Goal: Find specific page/section: Find specific page/section

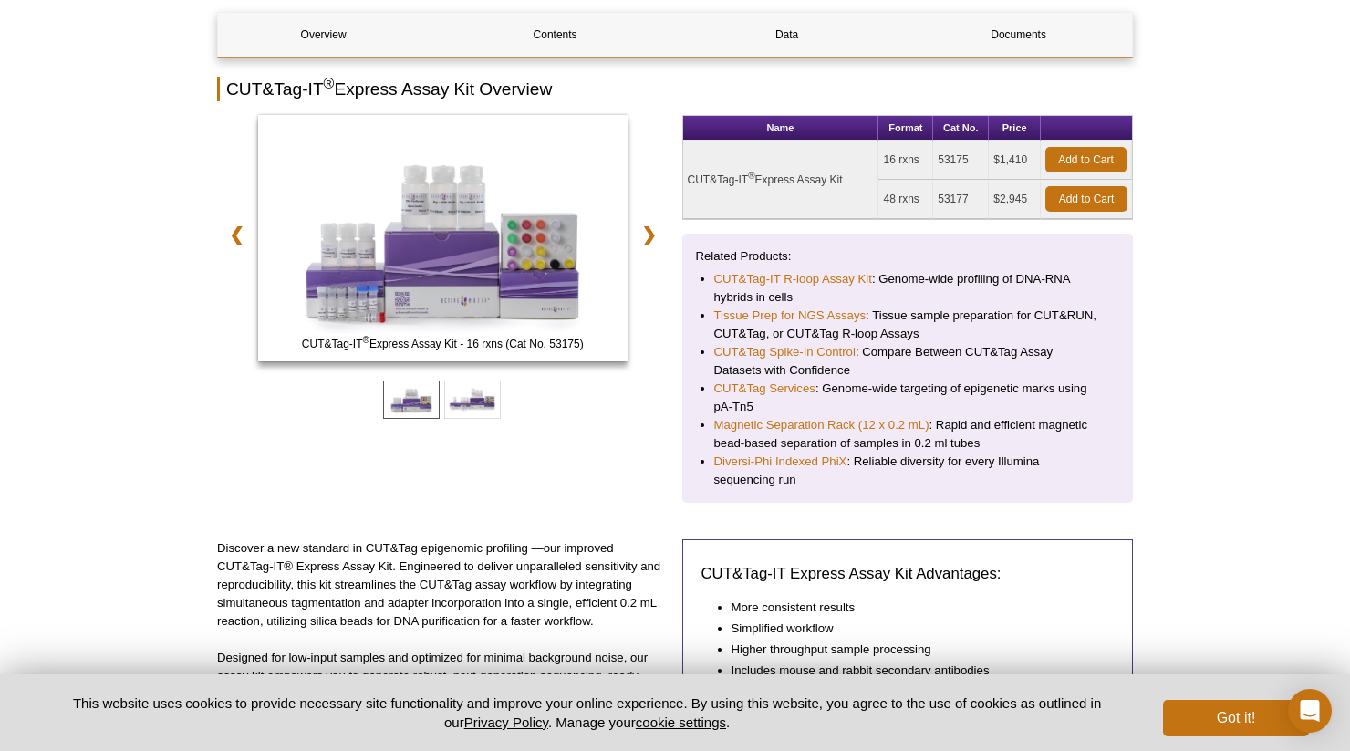
scroll to position [131, 0]
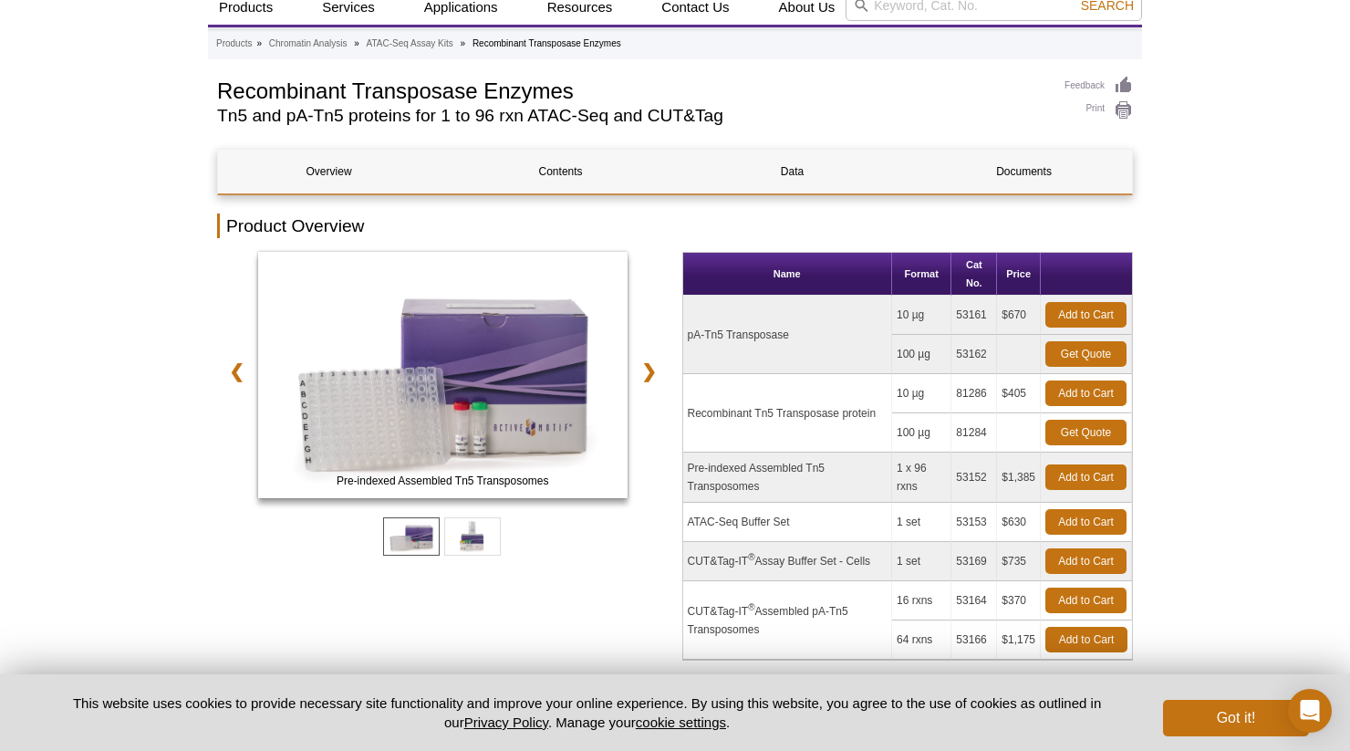
scroll to position [68, 0]
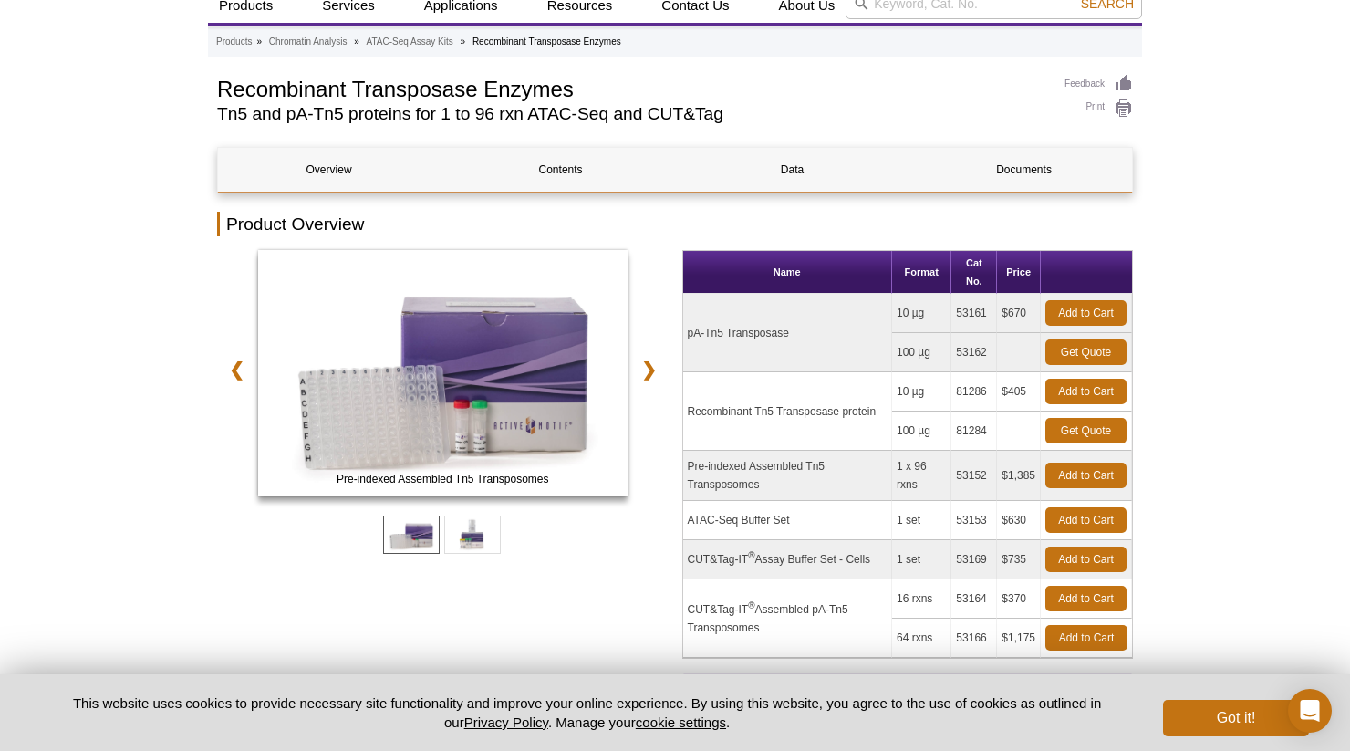
click at [717, 332] on td "pA-Tn5 Transposase" at bounding box center [787, 333] width 209 height 78
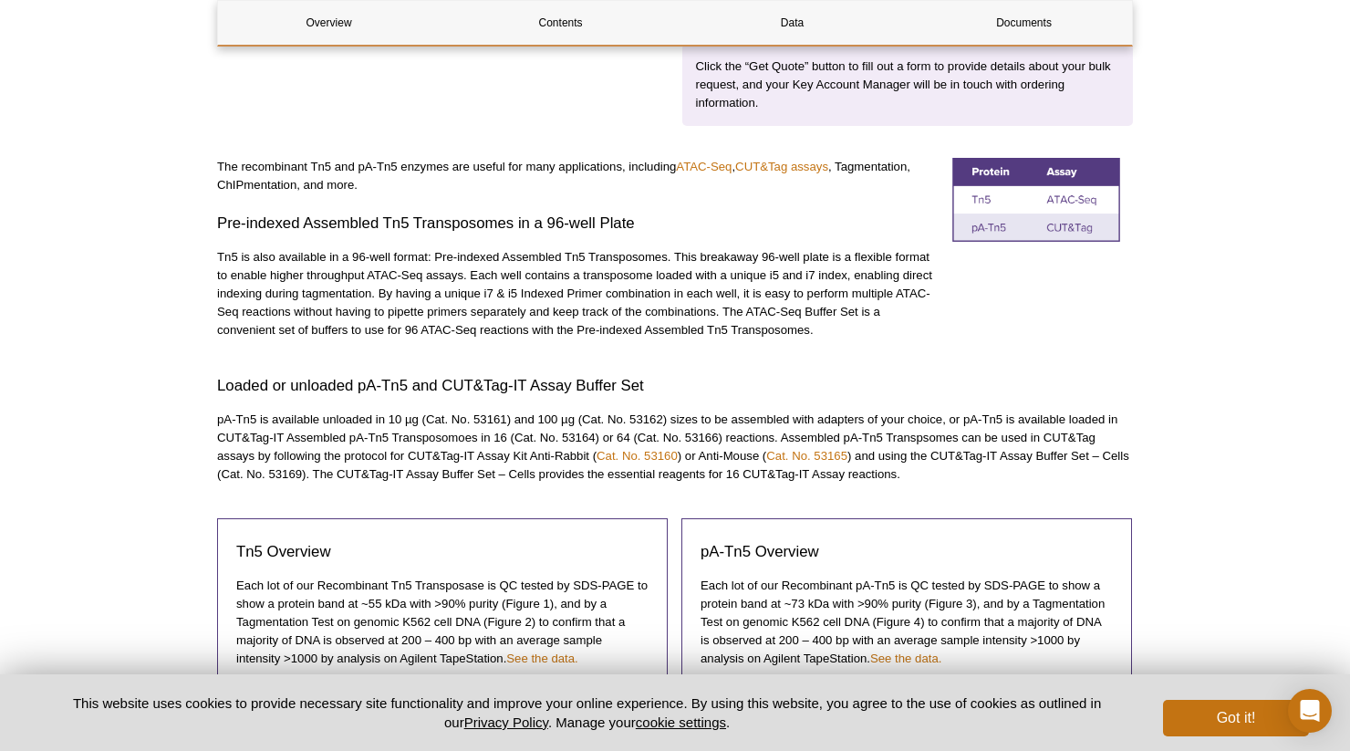
scroll to position [615, 0]
